Goal: Task Accomplishment & Management: Understand process/instructions

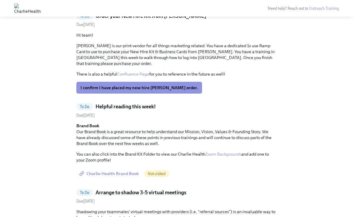
scroll to position [332, 0]
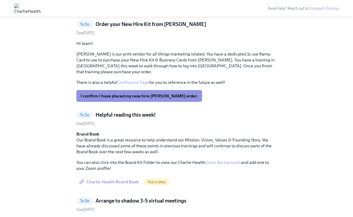
click at [134, 80] on link "Confluence Page" at bounding box center [133, 82] width 32 height 5
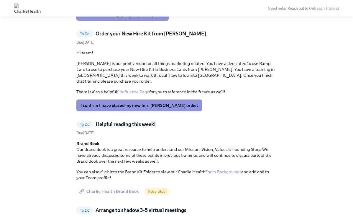
scroll to position [315, 0]
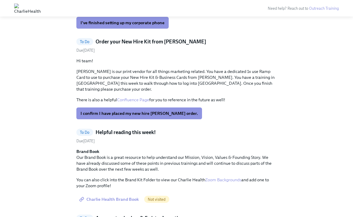
click at [131, 97] on link "Confluence Page" at bounding box center [133, 99] width 32 height 5
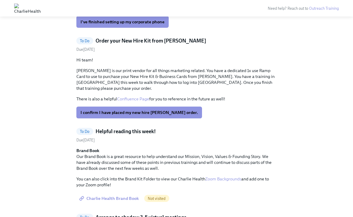
scroll to position [316, 0]
click at [139, 109] on span "I confirm I have placed my new hire [PERSON_NAME] order." at bounding box center [140, 112] width 118 height 6
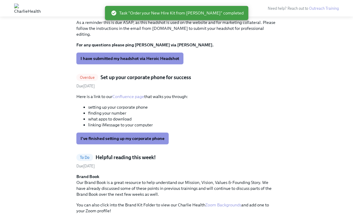
scroll to position [197, 0]
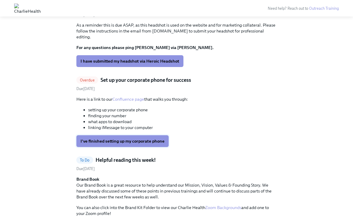
click at [123, 135] on button "I've finished setting up my corporate phone" at bounding box center [122, 141] width 92 height 12
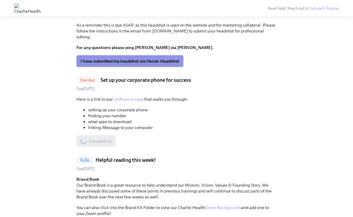
click at [150, 76] on h5 "Set up your corporate phone for success" at bounding box center [146, 79] width 91 height 7
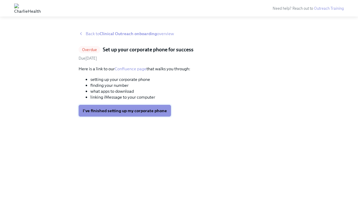
click at [139, 109] on span "I've finished setting up my corporate phone" at bounding box center [125, 111] width 84 height 6
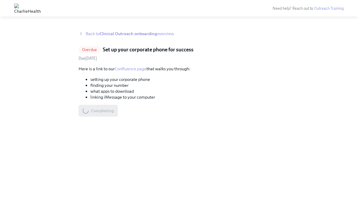
click at [138, 70] on link "Confluence page" at bounding box center [131, 68] width 32 height 5
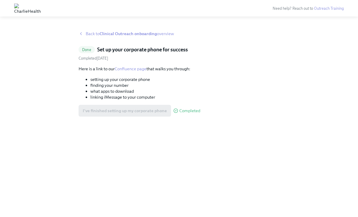
click at [111, 32] on strong "Clinical Outreach onboarding" at bounding box center [127, 33] width 57 height 5
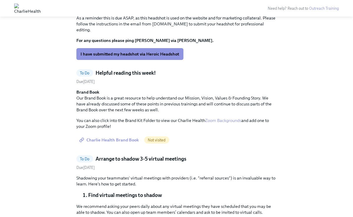
scroll to position [204, 0]
